Goal: Task Accomplishment & Management: Complete application form

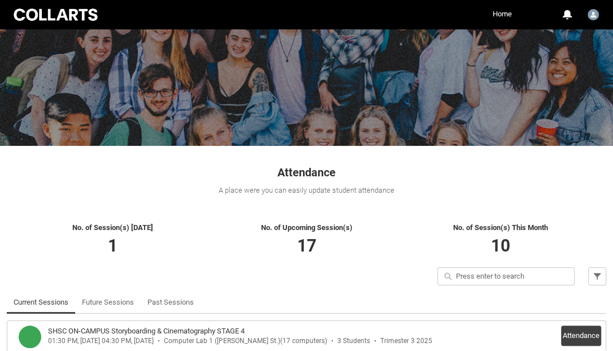
scroll to position [126, 0]
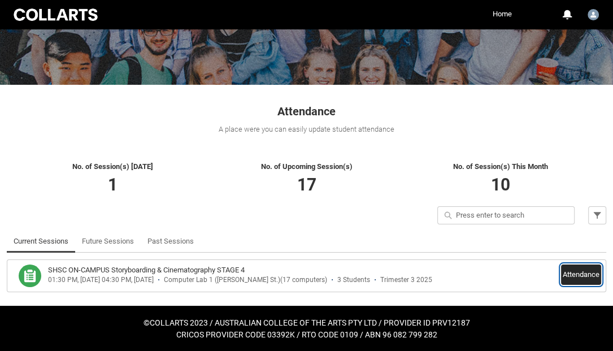
click at [573, 275] on button "Attendance" at bounding box center [581, 274] width 40 height 20
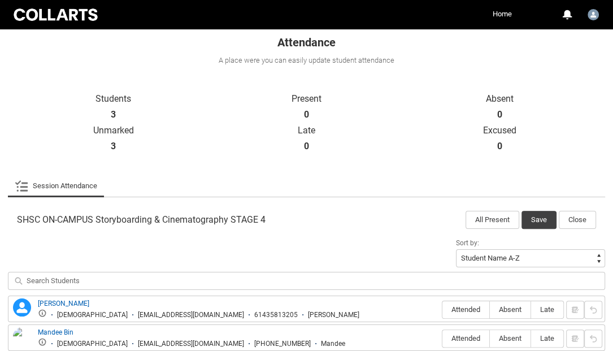
scroll to position [196, 0]
click at [575, 221] on button "Close" at bounding box center [576, 219] width 37 height 18
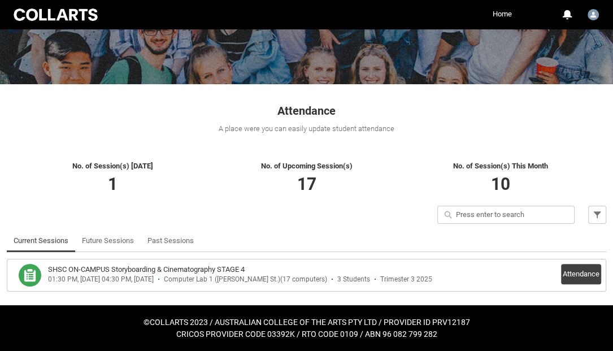
scroll to position [126, 0]
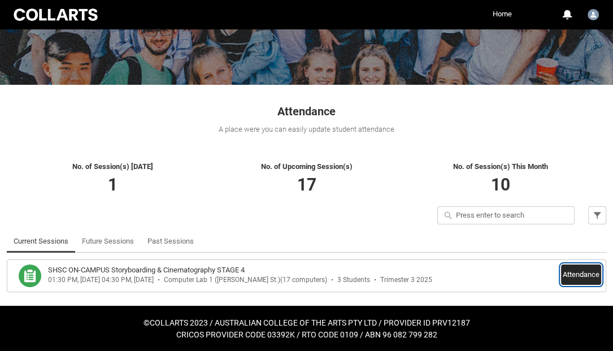
click at [575, 270] on button "Attendance" at bounding box center [581, 274] width 40 height 20
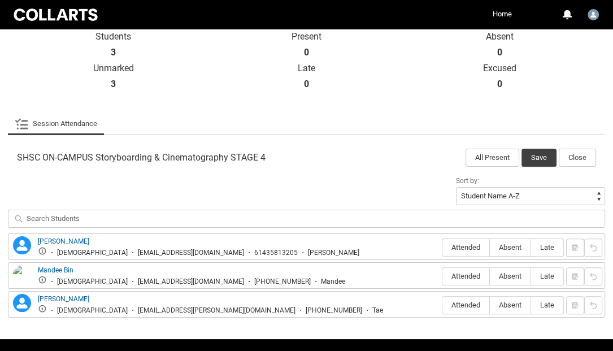
scroll to position [290, 0]
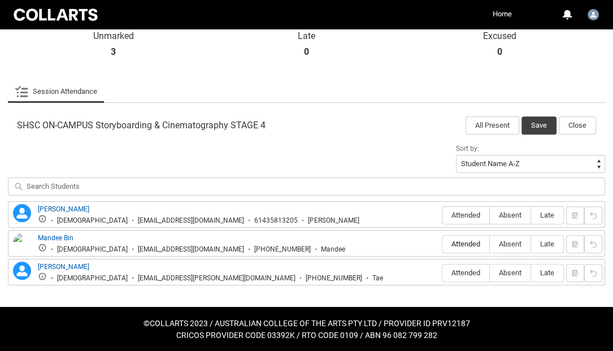
click at [462, 245] on span "Attended" at bounding box center [465, 243] width 47 height 8
click at [442, 244] on input "Attended" at bounding box center [442, 243] width 1 height 1
type lightning-radio-group "Attended"
radio input "true"
click at [511, 213] on span "Absent" at bounding box center [510, 215] width 41 height 8
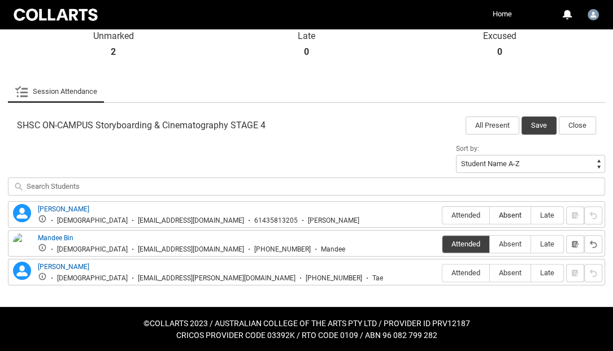
click at [490, 215] on input "Absent" at bounding box center [489, 215] width 1 height 1
type lightning-radio-group "Absent"
radio input "true"
click at [510, 272] on span "Absent" at bounding box center [510, 272] width 41 height 8
click at [490, 272] on input "Absent" at bounding box center [489, 272] width 1 height 1
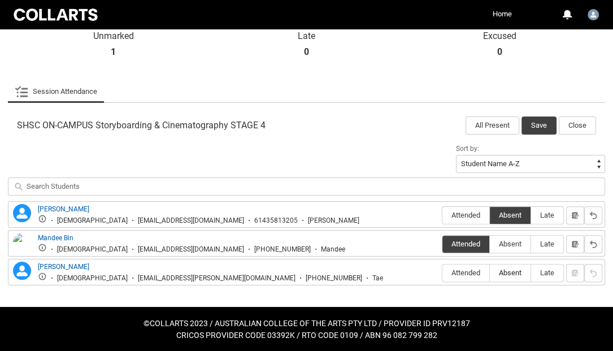
type lightning-radio-group "Absent"
radio input "true"
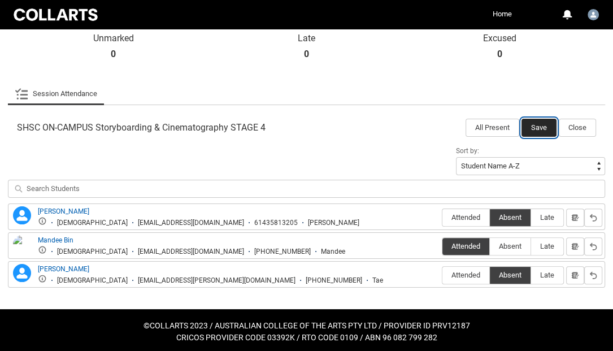
click at [539, 124] on button "Save" at bounding box center [538, 128] width 35 height 18
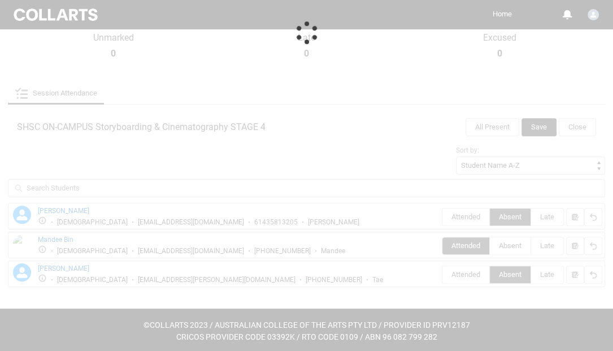
scroll to position [126, 0]
